Goal: Book appointment/travel/reservation

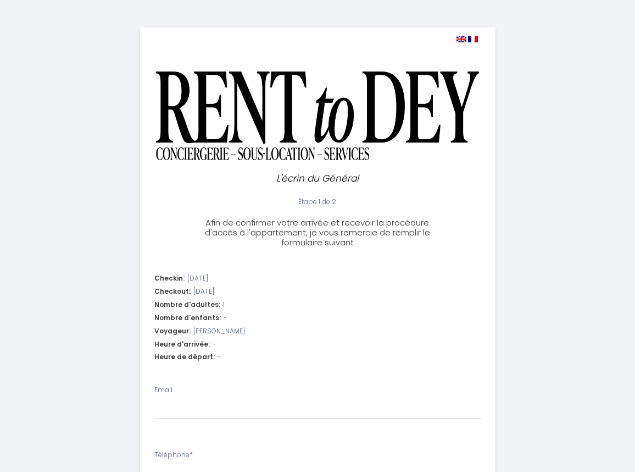
select select
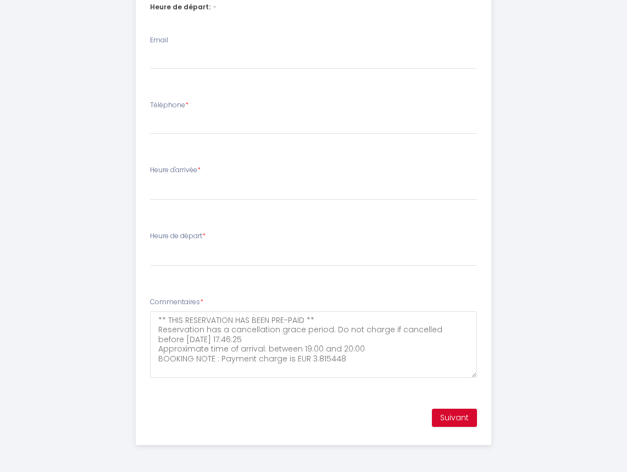
scroll to position [350, 0]
click at [193, 130] on input "Téléphone *" at bounding box center [313, 124] width 327 height 20
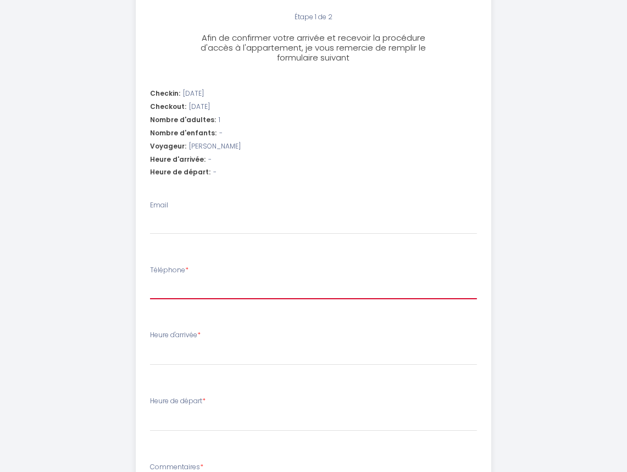
scroll to position [185, 0]
type input "0"
select select
type input "07"
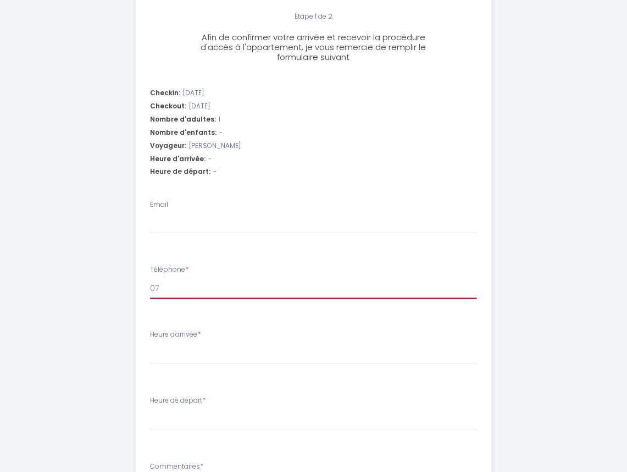
select select
type input "078"
select select
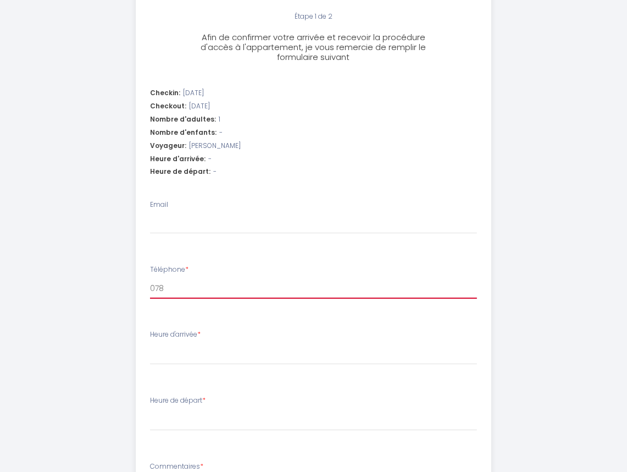
type input "0781"
select select
type input "07816"
select select
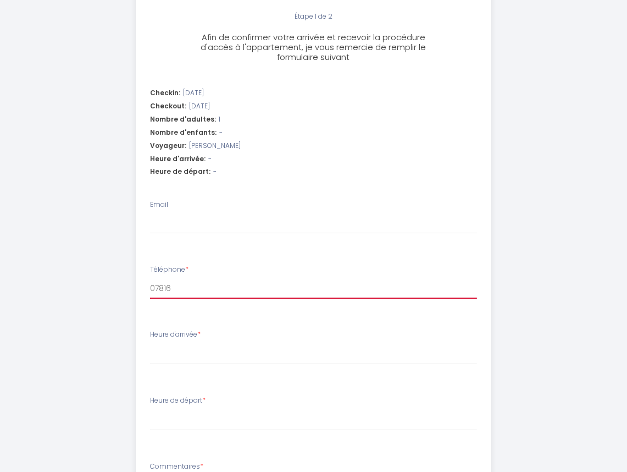
select select
type input "078162"
select select
type input "0781626"
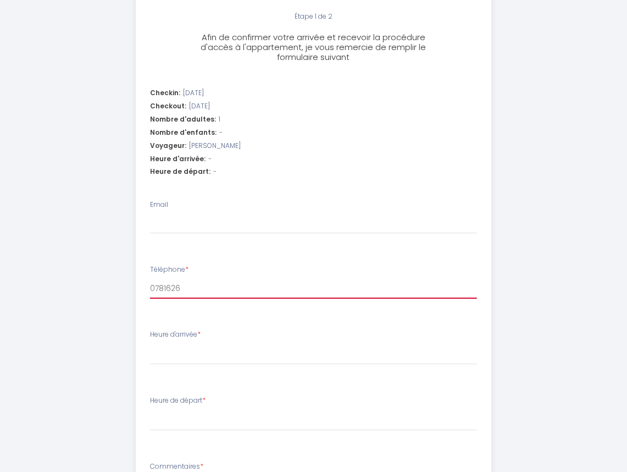
select select
type input "07816260"
select select
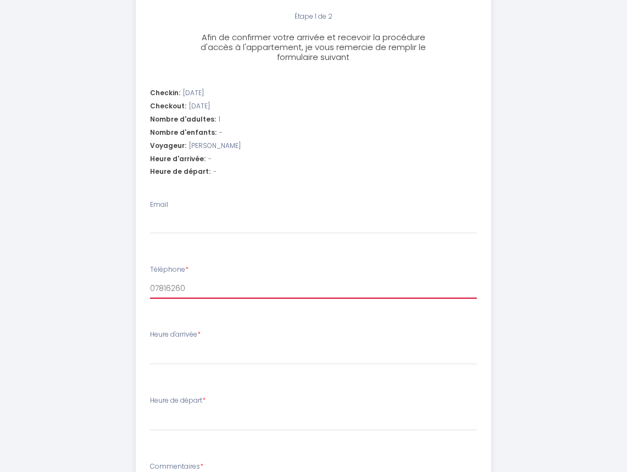
type input "078162602"
select select
type input "0781626023"
select select
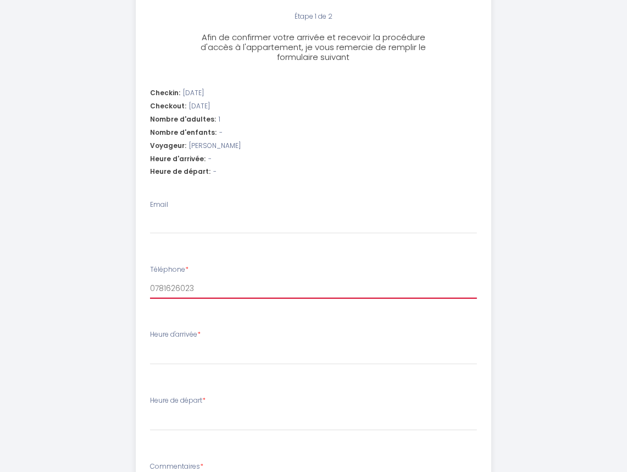
select select
type input "0781626023"
click at [178, 347] on select "16:00 16:30 17:00 17:30 18:00 18:30 19:00 19:30 20:00 20:30 21:00 21:30 22:00 2…" at bounding box center [313, 353] width 327 height 21
select select "19:30"
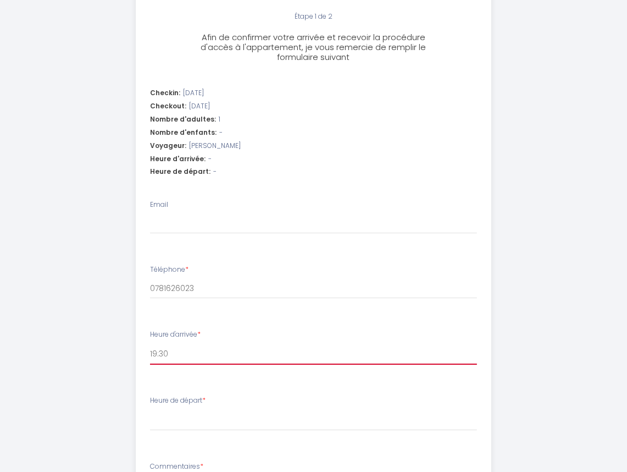
click at [150, 343] on select "16:00 16:30 17:00 17:30 18:00 18:30 19:00 19:30 20:00 20:30 21:00 21:30 22:00 2…" at bounding box center [313, 353] width 327 height 21
click at [121, 270] on div "L'écrin du Général Étape 1 de 2 Afin de confirmer votre arrivée et recevoir la …" at bounding box center [313, 226] width 533 height 822
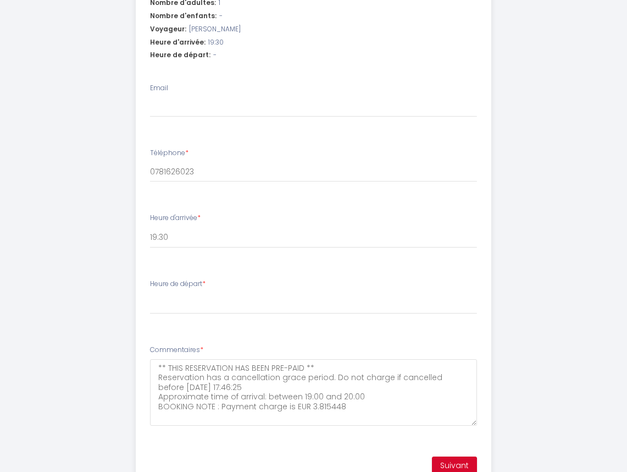
scroll to position [350, 0]
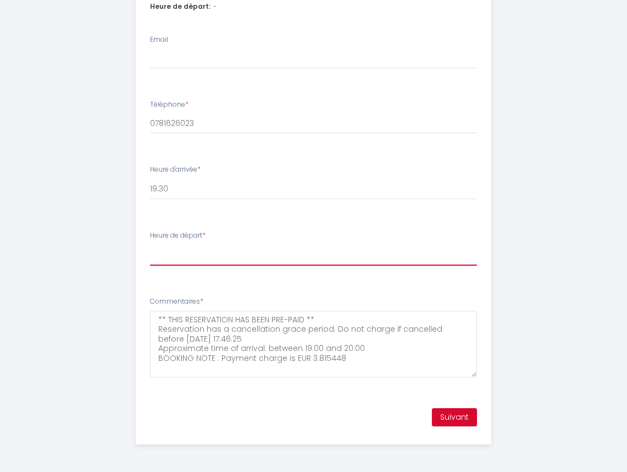
click at [171, 253] on select "00:00 00:30 01:00 01:30 02:00 02:30 03:00 03:30 04:00 04:30 05:00 05:30 06:00 0…" at bounding box center [313, 255] width 327 height 21
select select "08:00"
click at [150, 245] on select "00:00 00:30 01:00 01:30 02:00 02:30 03:00 03:30 04:00 04:30 05:00 05:30 06:00 0…" at bounding box center [313, 255] width 327 height 21
click at [447, 411] on button "Suivant" at bounding box center [454, 417] width 45 height 19
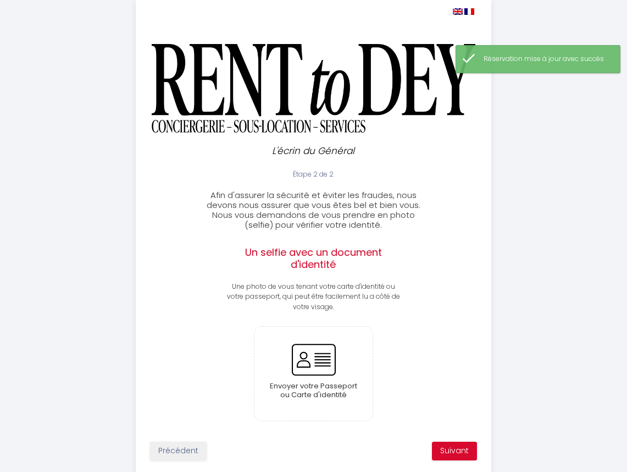
scroll to position [61, 0]
